Goal: Transaction & Acquisition: Purchase product/service

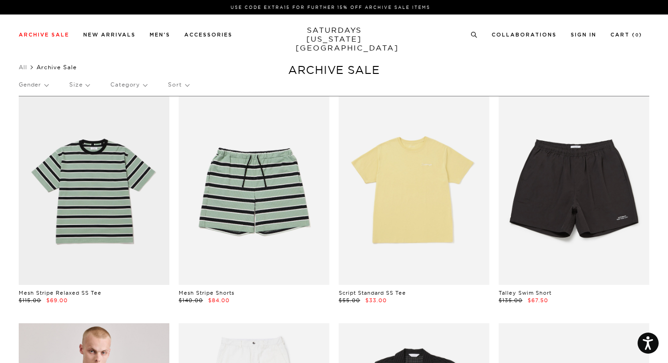
click at [83, 85] on p "Size" at bounding box center [79, 85] width 20 height 22
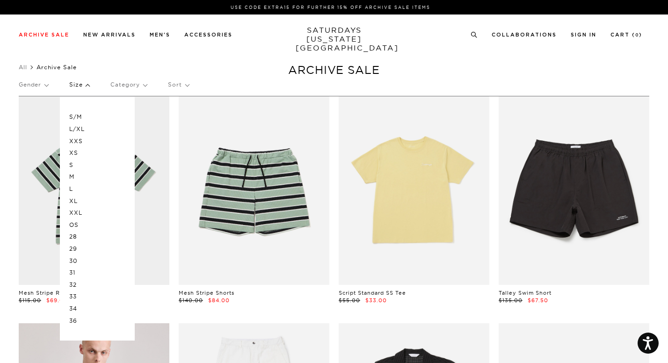
click at [72, 165] on p "S" at bounding box center [97, 165] width 56 height 12
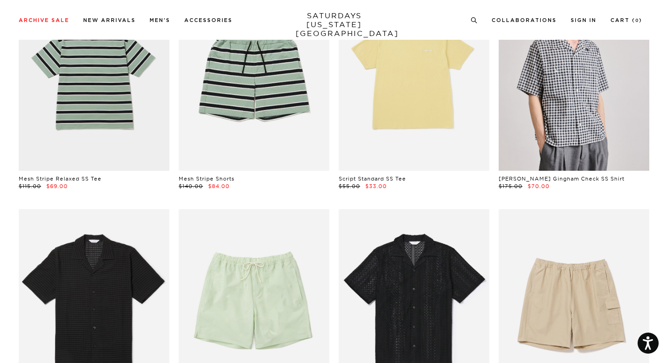
scroll to position [0, 0]
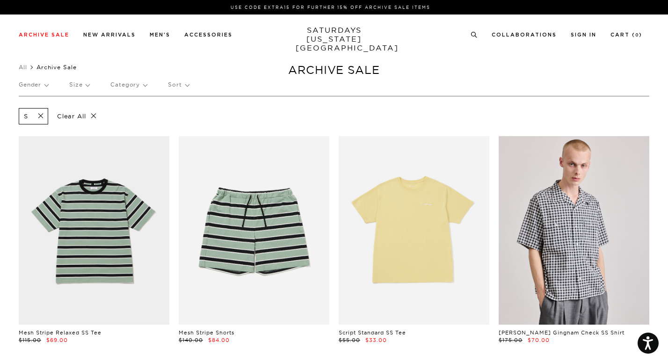
click at [94, 115] on p "Clear All" at bounding box center [77, 116] width 48 height 16
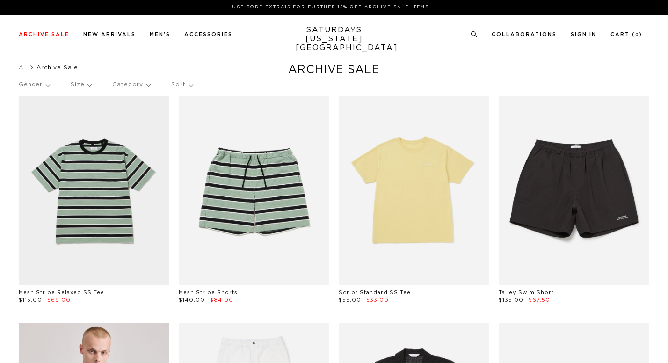
click at [143, 85] on p "Category" at bounding box center [131, 85] width 38 height 22
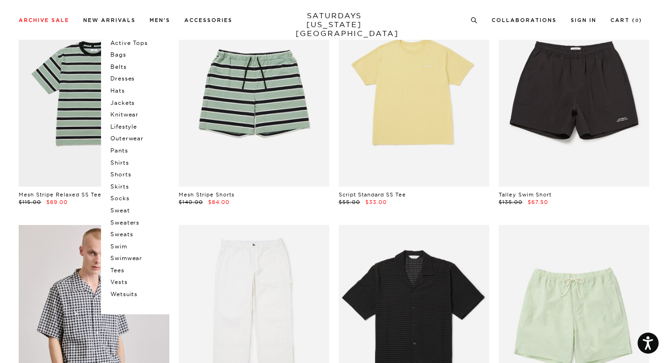
scroll to position [100, 0]
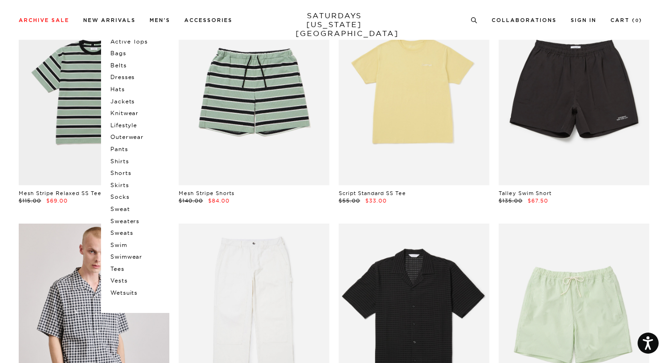
click at [116, 87] on p "Hats" at bounding box center [138, 89] width 56 height 12
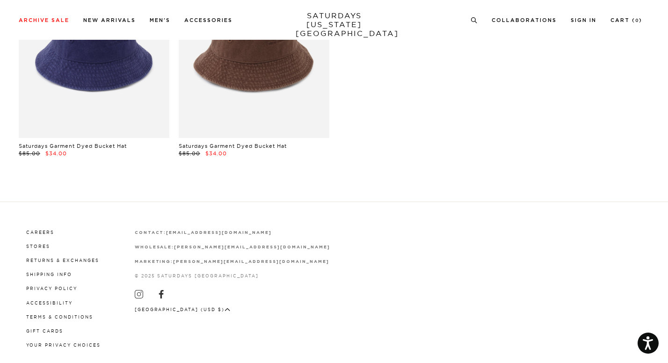
scroll to position [188, 0]
